Goal: Task Accomplishment & Management: Manage account settings

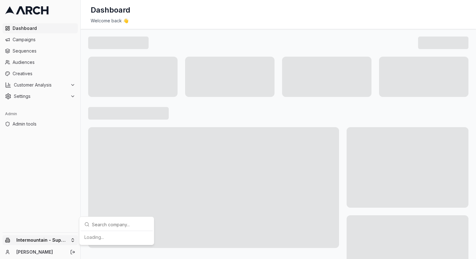
click at [45, 240] on html "Dashboard Campaigns Sequences Audiences Creatives Customer Analysis Settings Ad…" at bounding box center [238, 129] width 476 height 259
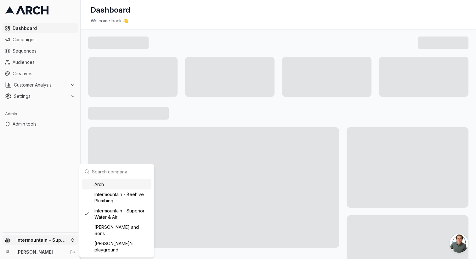
click at [122, 172] on input "text" at bounding box center [120, 171] width 57 height 13
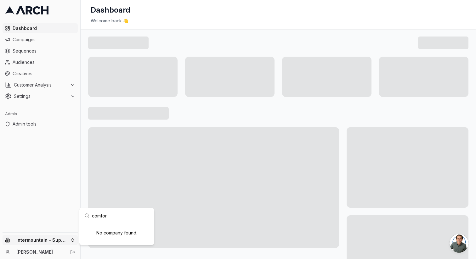
type input "comfort"
click at [100, 216] on input "comfort" at bounding box center [120, 215] width 57 height 13
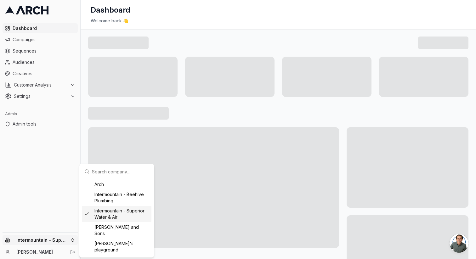
click at [53, 222] on html "Dashboard Campaigns Sequences Audiences Creatives Customer Analysis Settings Ad…" at bounding box center [238, 129] width 476 height 259
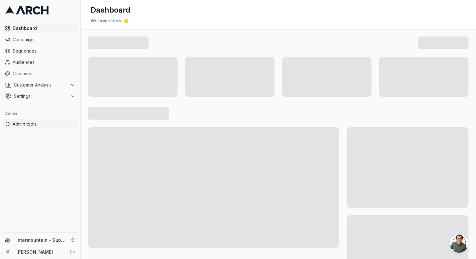
click at [38, 122] on span "Admin tools" at bounding box center [44, 124] width 63 height 6
click at [53, 238] on html "Dashboard Campaigns Sequences Audiences Creatives Customer Analysis Settings Ad…" at bounding box center [238, 129] width 476 height 259
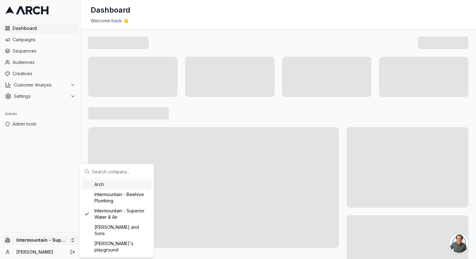
click at [125, 171] on input "text" at bounding box center [120, 171] width 57 height 13
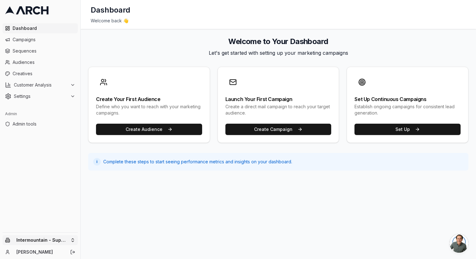
click at [57, 241] on html "Dashboard Campaigns Sequences Audiences Creatives Customer Analysis Settings Ad…" at bounding box center [238, 129] width 476 height 259
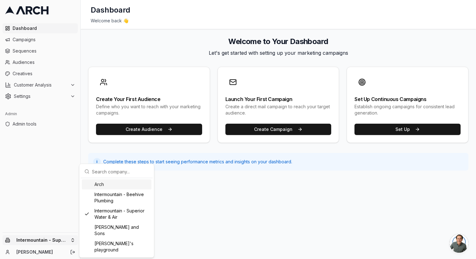
click at [130, 171] on input "text" at bounding box center [120, 171] width 57 height 13
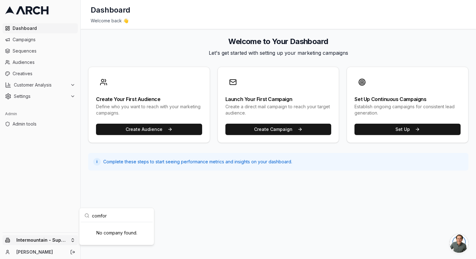
type input "comfor"
click at [219, 42] on html "Dashboard Campaigns Sequences Audiences Creatives Customer Analysis Settings Ad…" at bounding box center [238, 129] width 476 height 259
click at [73, 252] on line "Log out" at bounding box center [73, 252] width 3 height 0
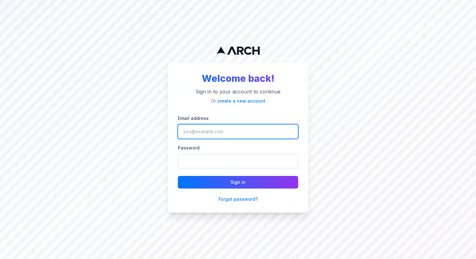
click at [206, 135] on input "Email address" at bounding box center [238, 131] width 120 height 14
type input "matt@getarch.com"
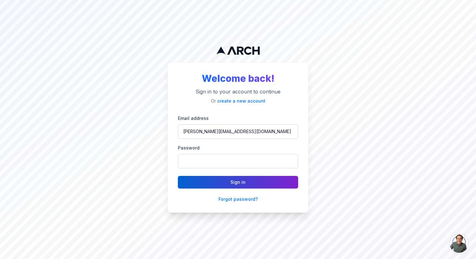
click at [189, 183] on button "Sign in" at bounding box center [238, 182] width 120 height 13
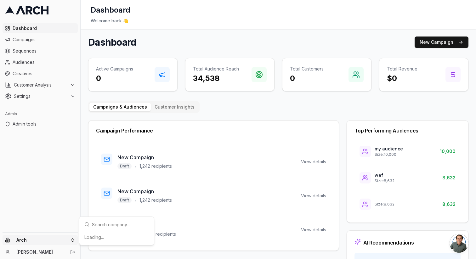
click at [49, 242] on html "Dashboard Campaigns Sequences Audiences Creatives Customer Analysis Settings Ad…" at bounding box center [238, 129] width 476 height 259
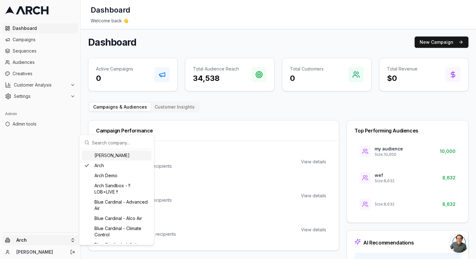
click at [131, 141] on input "text" at bounding box center [120, 142] width 57 height 13
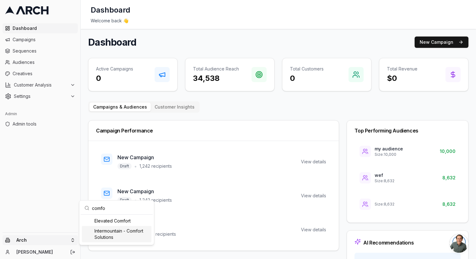
type input "comfo"
click at [115, 235] on div "Intermountain - Comfort Solutions" at bounding box center [117, 234] width 70 height 16
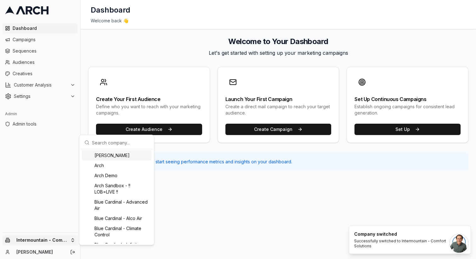
click at [52, 242] on html "Dashboard Campaigns Sequences Audiences Creatives Customer Analysis Settings Ad…" at bounding box center [238, 129] width 476 height 259
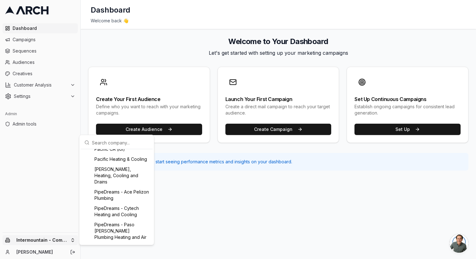
scroll to position [668, 0]
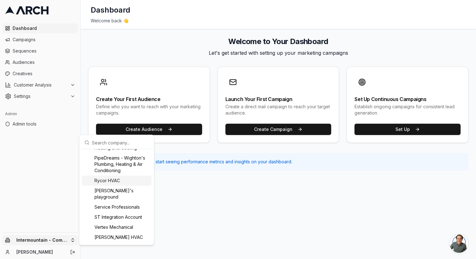
click at [43, 166] on html "Dashboard Campaigns Sequences Audiences Creatives Customer Analysis Settings Ad…" at bounding box center [238, 129] width 476 height 259
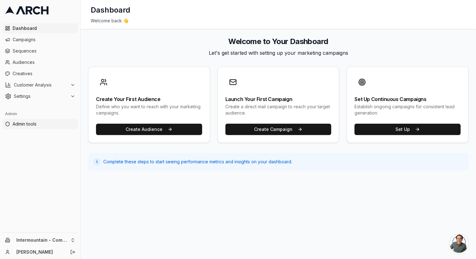
click at [38, 127] on link "Admin tools" at bounding box center [40, 124] width 75 height 10
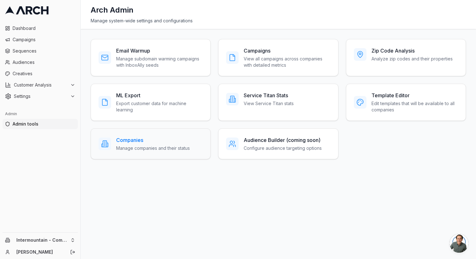
click at [155, 139] on h3 "Companies" at bounding box center [153, 140] width 74 height 8
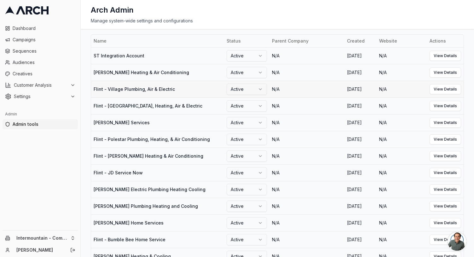
scroll to position [3, 0]
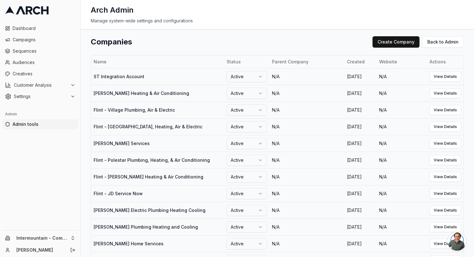
click at [206, 39] on div "Companies Create Company Back to Admin" at bounding box center [277, 41] width 373 height 11
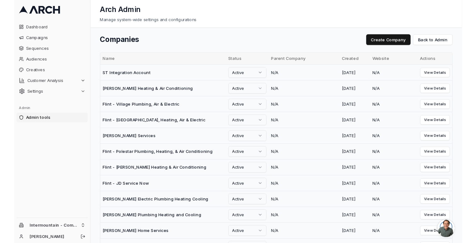
scroll to position [531, 0]
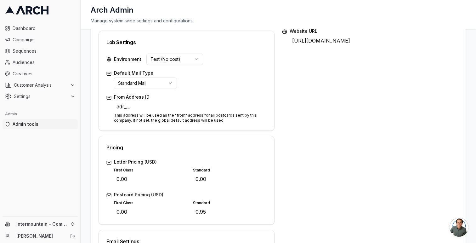
scroll to position [295, 0]
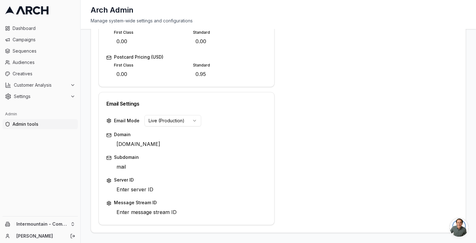
click at [182, 121] on html "Dashboard Campaigns Sequences Audiences Creatives Customer Analysis Settings Ad…" at bounding box center [238, 121] width 476 height 243
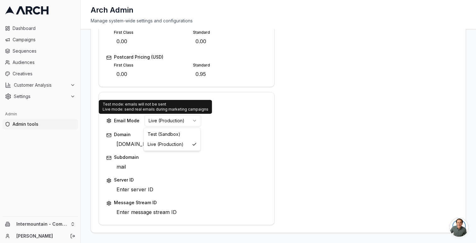
click at [182, 121] on html "Dashboard Campaigns Sequences Audiences Creatives Customer Analysis Settings Ad…" at bounding box center [238, 121] width 476 height 243
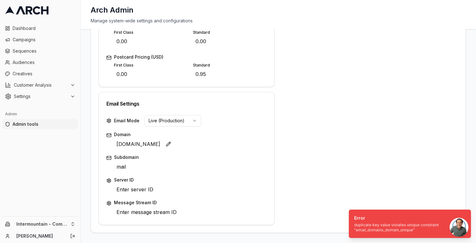
click at [136, 145] on span "example.com" at bounding box center [138, 144] width 49 height 10
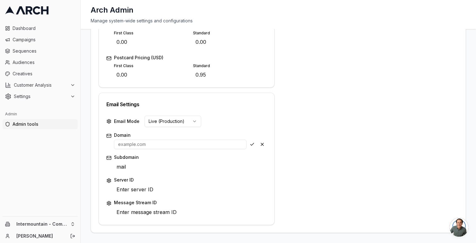
click at [203, 123] on div "Email Mode Live (Production)" at bounding box center [186, 121] width 160 height 11
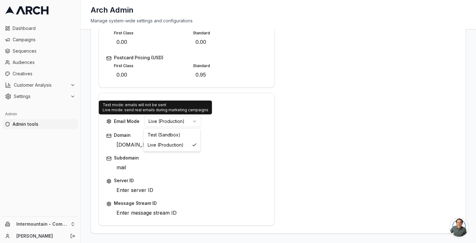
click at [187, 123] on html "Dashboard Campaigns Sequences Audiences Creatives Customer Analysis Settings Ad…" at bounding box center [238, 121] width 476 height 243
click at [218, 110] on html "Dashboard Campaigns Sequences Audiences Creatives Customer Analysis Settings Ad…" at bounding box center [238, 121] width 476 height 243
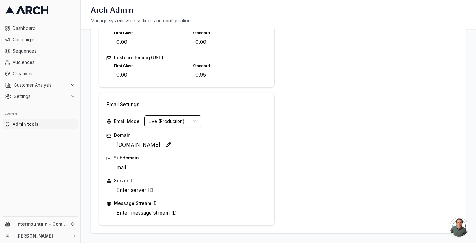
scroll to position [0, 0]
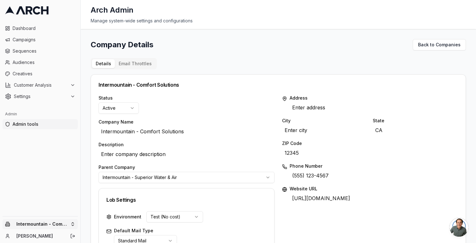
click at [60, 228] on html "Dashboard Campaigns Sequences Audiences Creatives Customer Analysis Settings Ad…" at bounding box center [238, 121] width 476 height 243
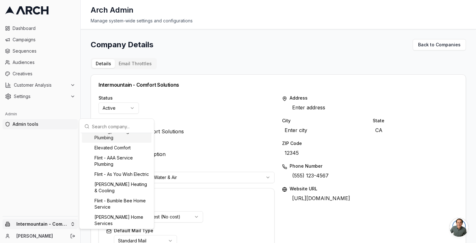
click at [130, 127] on input "text" at bounding box center [120, 126] width 57 height 13
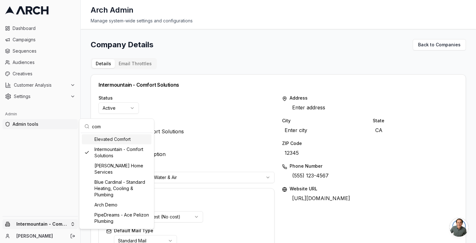
type input "com"
click at [213, 126] on html "Dashboard Campaigns Sequences Audiences Creatives Customer Analysis Settings Ad…" at bounding box center [238, 121] width 476 height 243
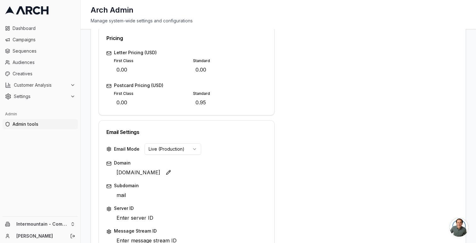
scroll to position [295, 0]
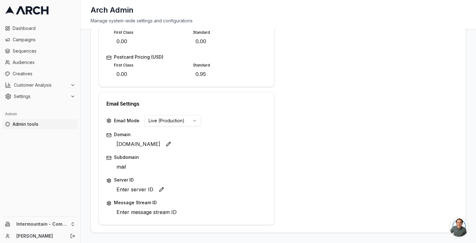
click at [125, 190] on span "Enter server ID" at bounding box center [135, 189] width 42 height 10
type input "16406951"
click at [252, 192] on button "Save" at bounding box center [252, 189] width 9 height 9
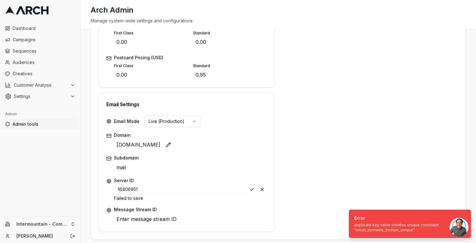
click at [136, 146] on span "example.com" at bounding box center [138, 145] width 49 height 10
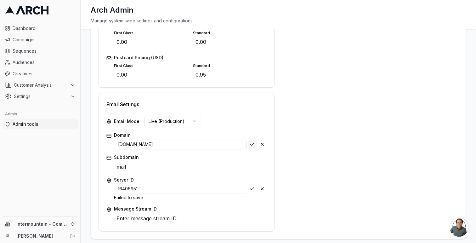
type input "example123.com"
click at [250, 143] on div "Save Cancel" at bounding box center [257, 144] width 19 height 9
click at [141, 188] on input "16406951" at bounding box center [180, 189] width 133 height 9
click at [249, 188] on div "Save Cancel" at bounding box center [257, 189] width 19 height 9
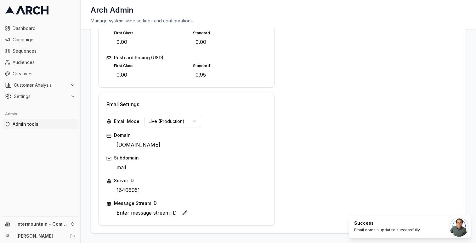
click at [147, 213] on span "Enter message stream ID" at bounding box center [146, 213] width 65 height 10
type input "intermountain-comfort-solution"
click at [250, 213] on div "intermountain-comfort-solution Save Cancel" at bounding box center [190, 212] width 153 height 9
click at [123, 167] on span "mail" at bounding box center [121, 167] width 14 height 10
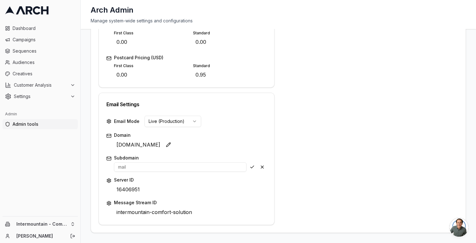
click at [138, 145] on span "example123.com" at bounding box center [138, 145] width 49 height 10
click at [140, 144] on span "example123.com" at bounding box center [138, 145] width 49 height 10
type input "[DOMAIN_NAME]"
click at [251, 146] on div "Save Cancel" at bounding box center [257, 144] width 19 height 9
click at [163, 147] on span "[DOMAIN_NAME]" at bounding box center [138, 145] width 49 height 10
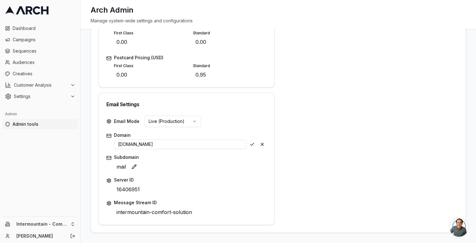
click at [166, 145] on input "[DOMAIN_NAME]" at bounding box center [180, 144] width 133 height 9
drag, startPoint x: 166, startPoint y: 144, endPoint x: 117, endPoint y: 142, distance: 48.9
click at [117, 142] on input "[DOMAIN_NAME]" at bounding box center [180, 144] width 133 height 9
click at [251, 144] on button "Save" at bounding box center [252, 144] width 9 height 9
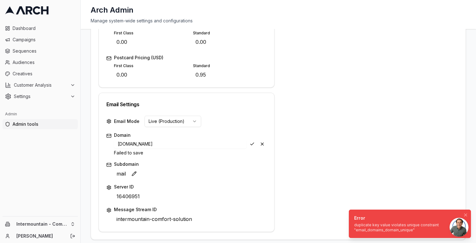
click at [356, 226] on div "duplicate key value violates unique constraint "email_domains_domain_unique"" at bounding box center [408, 227] width 109 height 10
click at [171, 146] on input "home-specialist.com" at bounding box center [180, 144] width 133 height 9
paste input "comfort-solutions.mail."
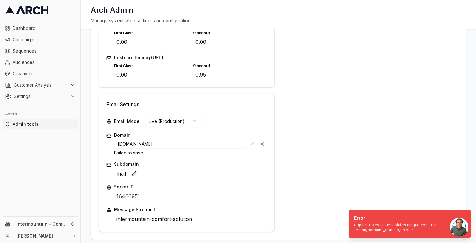
type input "[DOMAIN_NAME]"
click at [251, 145] on div "comfort-solutions.mail.home-specialist.com Save Cancel" at bounding box center [190, 144] width 153 height 9
click at [126, 174] on span "mail" at bounding box center [121, 175] width 14 height 10
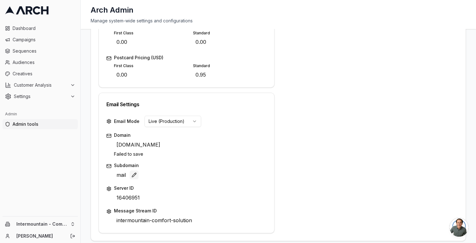
click at [253, 175] on div "mail Edit" at bounding box center [190, 175] width 153 height 10
click at [40, 94] on span "Settings" at bounding box center [41, 96] width 54 height 6
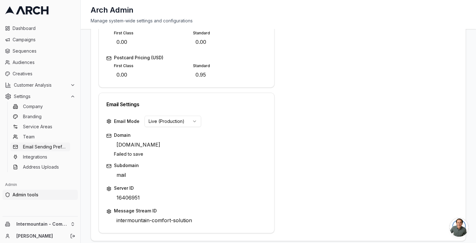
click at [42, 147] on span "Email Sending Preferences" at bounding box center [45, 147] width 45 height 6
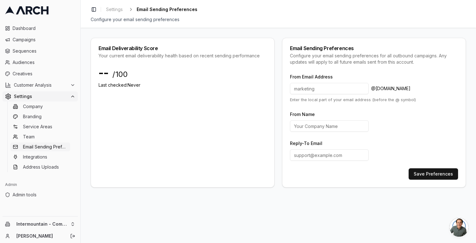
click at [314, 91] on input at bounding box center [329, 88] width 79 height 11
drag, startPoint x: 409, startPoint y: 94, endPoint x: 375, endPoint y: 89, distance: 34.8
click at [375, 88] on span "@ [DOMAIN_NAME]" at bounding box center [390, 88] width 39 height 6
click at [333, 88] on input at bounding box center [329, 88] width 79 height 11
type input "hello"
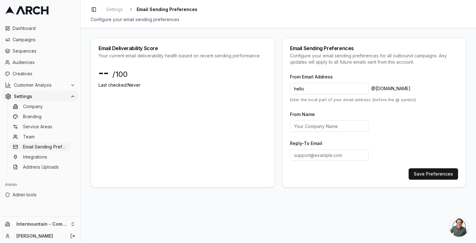
click at [331, 128] on input "From Name" at bounding box center [329, 125] width 79 height 11
type input "Comfort Solutions"
click at [306, 158] on input "Reply-To Email" at bounding box center [329, 154] width 79 height 11
click at [428, 174] on button "Save Preferences" at bounding box center [433, 173] width 49 height 11
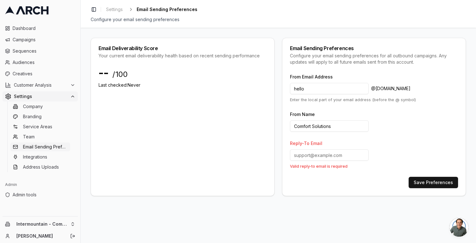
click at [329, 158] on input "Reply-To Email" at bounding box center [329, 154] width 79 height 11
click at [387, 25] on div "Toggle Sidebar Settings Email Sending Preferences Configure your email sending …" at bounding box center [279, 14] width 396 height 28
click at [325, 154] on input "support@" at bounding box center [329, 154] width 79 height 11
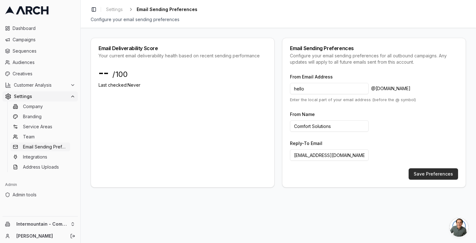
type input "[EMAIL_ADDRESS][DOMAIN_NAME]"
click at [430, 176] on button "Save Preferences" at bounding box center [433, 173] width 49 height 11
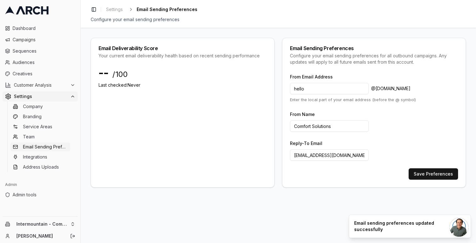
click at [337, 156] on input "[EMAIL_ADDRESS][DOMAIN_NAME]" at bounding box center [329, 154] width 79 height 11
click at [310, 88] on input "hello" at bounding box center [329, 88] width 79 height 11
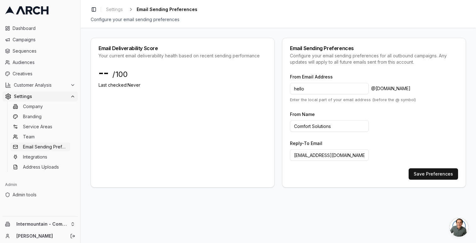
click at [310, 88] on input "hello" at bounding box center [329, 88] width 79 height 11
click at [41, 63] on span "Audiences" at bounding box center [44, 62] width 63 height 6
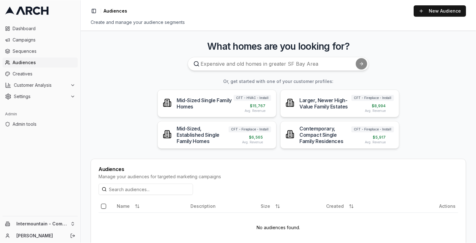
scroll to position [18, 0]
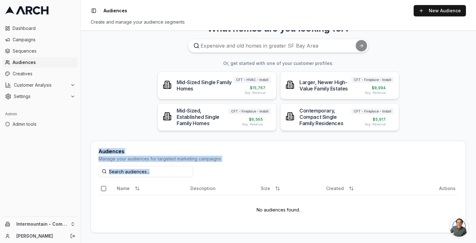
drag, startPoint x: 99, startPoint y: 150, endPoint x: 319, endPoint y: 236, distance: 235.6
click at [319, 236] on main "What homes are you looking for? Or, get started with one of your customer profi…" at bounding box center [279, 136] width 396 height 213
click at [180, 148] on div "Audiences Manage your audiences for targeted marketing campaigns" at bounding box center [278, 153] width 375 height 25
drag, startPoint x: 100, startPoint y: 152, endPoint x: 290, endPoint y: 231, distance: 206.6
click at [290, 231] on div "Audiences Manage your audiences for targeted marketing campaigns Name Descripti…" at bounding box center [278, 187] width 375 height 92
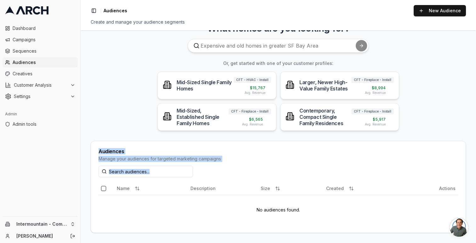
click at [238, 149] on div "Audiences" at bounding box center [279, 151] width 360 height 5
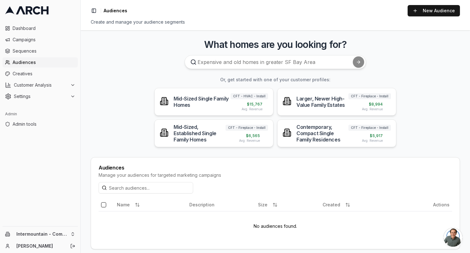
scroll to position [8, 0]
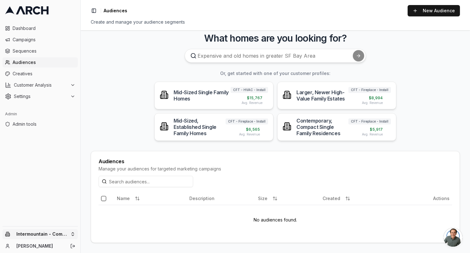
click at [48, 234] on html "Dashboard Campaigns Sequences Audiences Creatives Customer Analysis Settings Ad…" at bounding box center [235, 126] width 470 height 253
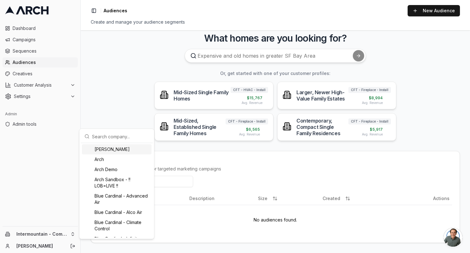
click at [26, 97] on html "Dashboard Campaigns Sequences Audiences Creatives Customer Analysis Settings Ad…" at bounding box center [235, 126] width 470 height 253
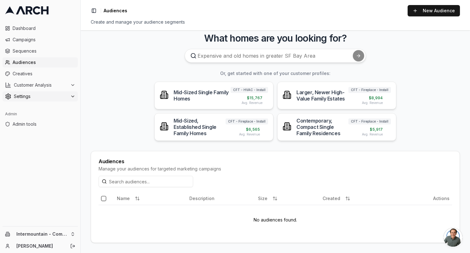
click at [25, 97] on span "Settings" at bounding box center [41, 96] width 54 height 6
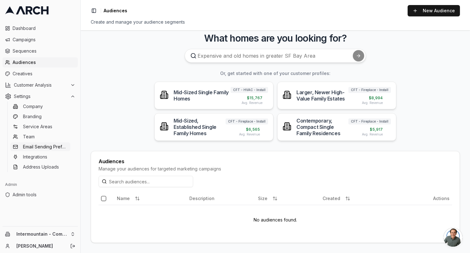
click at [41, 151] on link "Email Sending Preferences" at bounding box center [40, 146] width 60 height 9
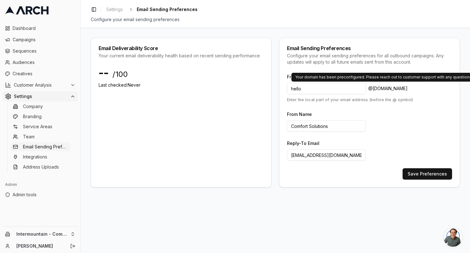
drag, startPoint x: 370, startPoint y: 86, endPoint x: 398, endPoint y: 91, distance: 28.5
click at [398, 91] on span "@ [DOMAIN_NAME]" at bounding box center [387, 88] width 39 height 6
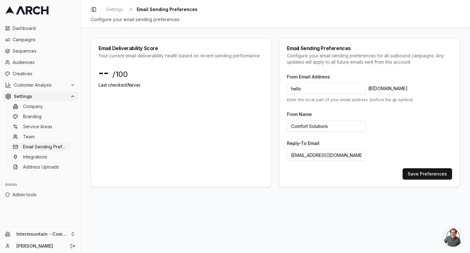
click at [389, 87] on span "@ [DOMAIN_NAME]" at bounding box center [387, 88] width 39 height 6
click at [393, 113] on div "From Name Comfort Solutions" at bounding box center [369, 120] width 165 height 21
